Goal: Task Accomplishment & Management: Use online tool/utility

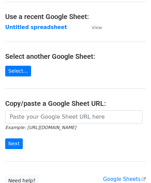
scroll to position [35, 0]
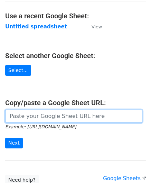
click at [35, 114] on input "url" at bounding box center [73, 115] width 137 height 13
paste input "https://docs.google.com/spreadsheets/d/1BxwzgeX9aSr6NOfesAnG-PvGxDH99I5gz5iWFdN…"
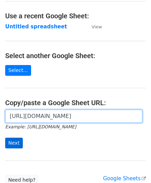
type input "https://docs.google.com/spreadsheets/d/1BxwzgeX9aSr6NOfesAnG-PvGxDH99I5gz5iWFdN…"
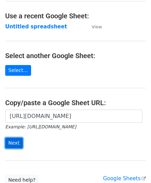
scroll to position [0, 0]
click at [9, 143] on input "Next" at bounding box center [14, 142] width 18 height 11
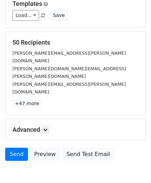
scroll to position [74, 0]
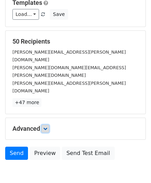
click at [47, 126] on icon at bounding box center [45, 128] width 4 height 4
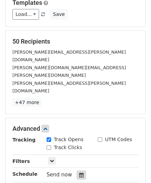
click at [79, 172] on icon at bounding box center [81, 174] width 4 height 5
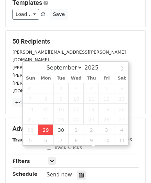
type input "[DATE] 12:00"
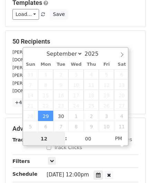
scroll to position [0, 0]
paste input "Hour"
type input "2"
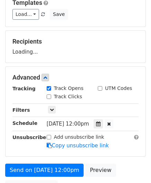
type input "[DATE] 14:00"
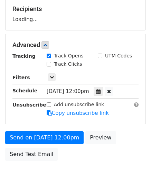
scroll to position [112, 0]
